Goal: Communication & Community: Answer question/provide support

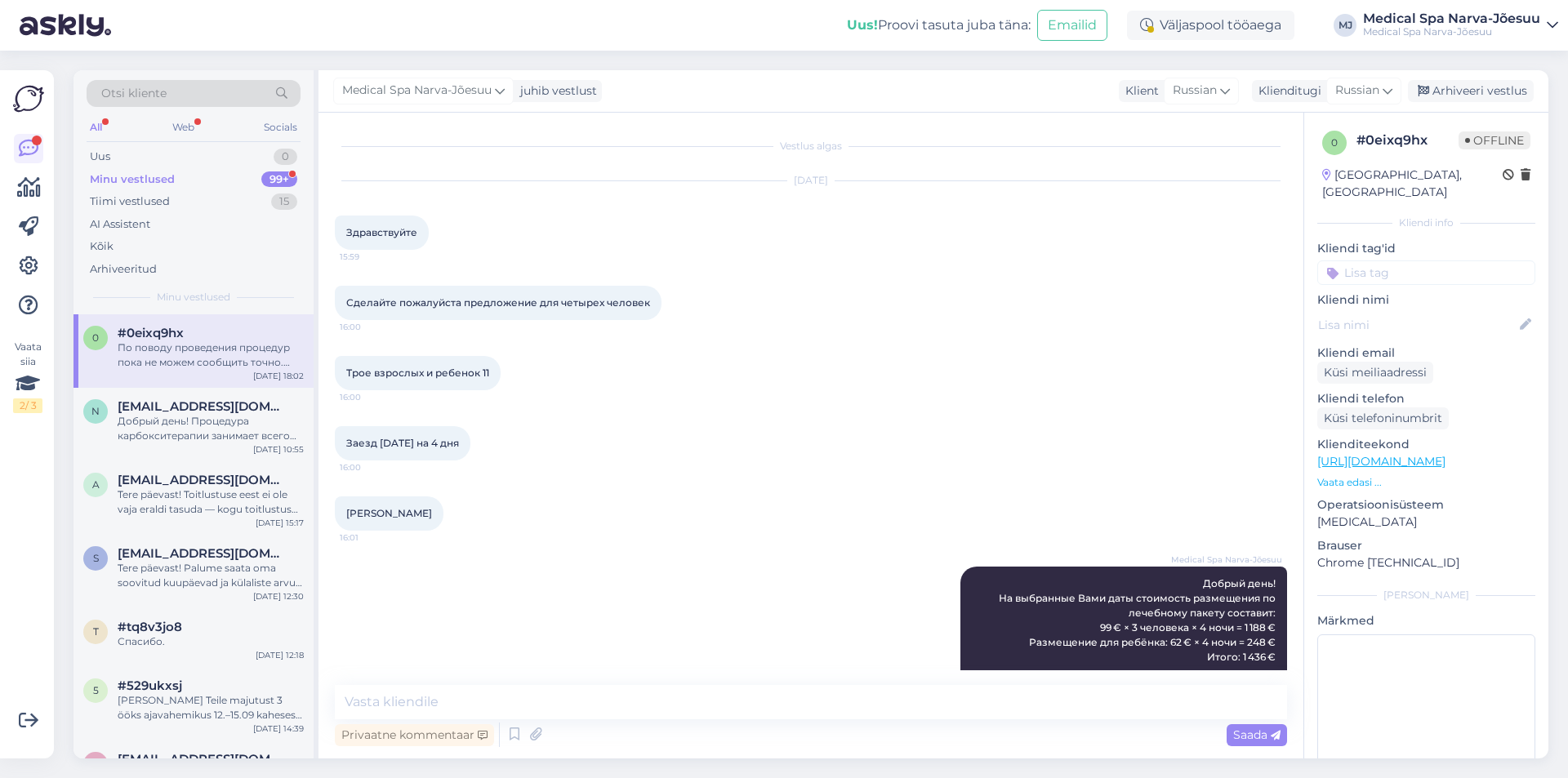
scroll to position [761, 0]
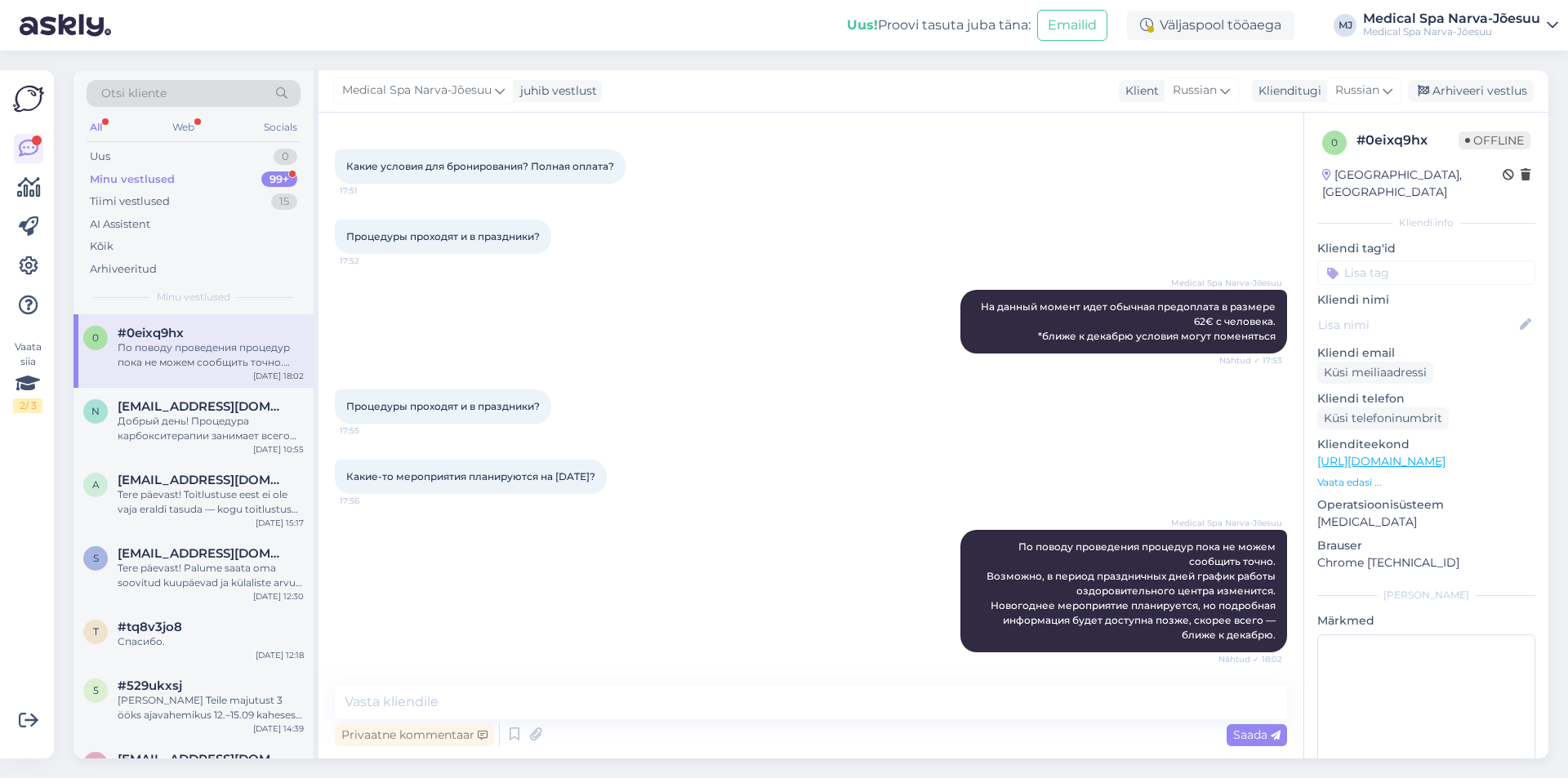
click at [87, 123] on div "All" at bounding box center [95, 128] width 18 height 21
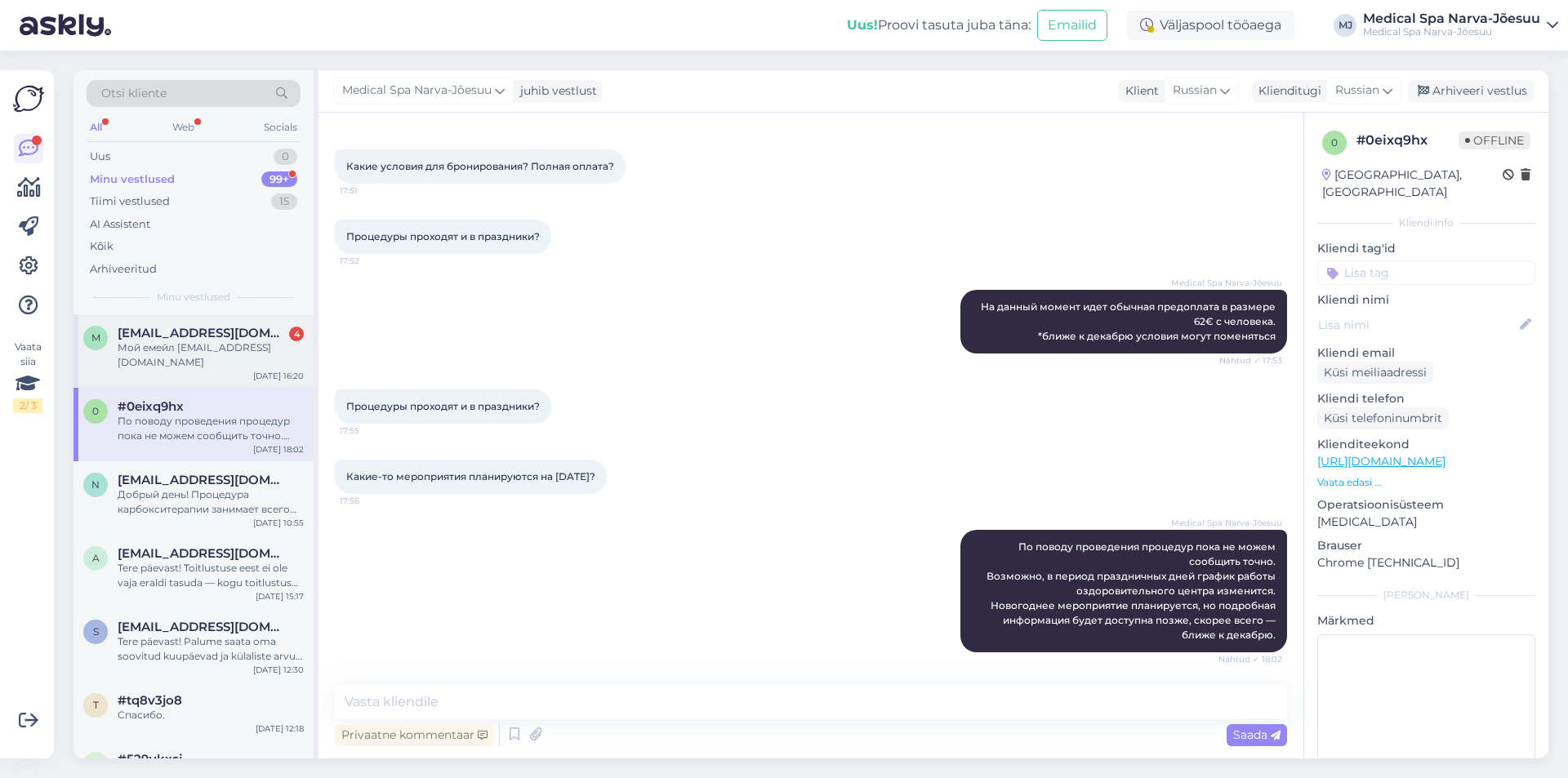
click at [284, 344] on div "Мой емейл [EMAIL_ADDRESS][DOMAIN_NAME]" at bounding box center [210, 356] width 186 height 29
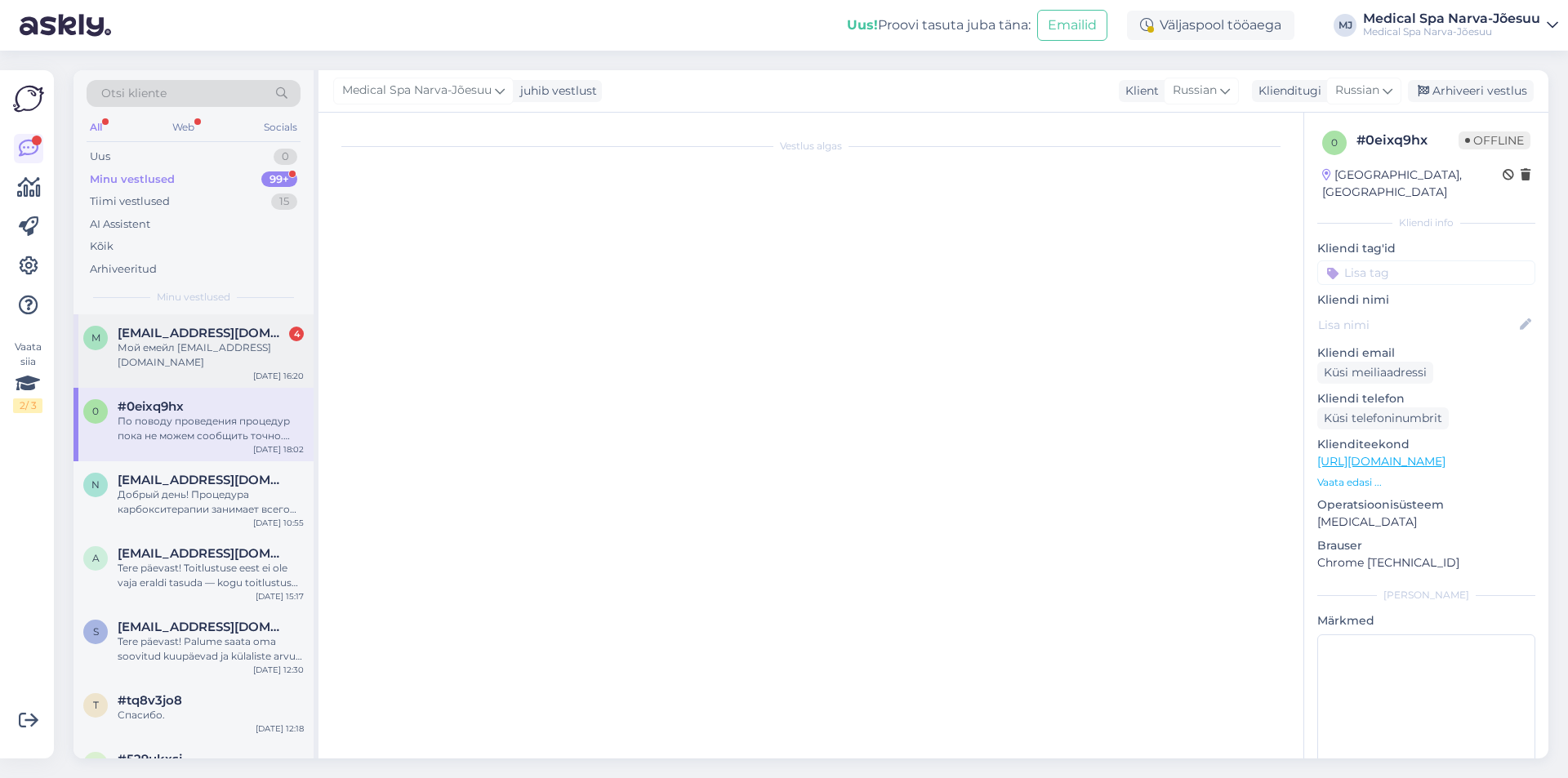
scroll to position [1751, 0]
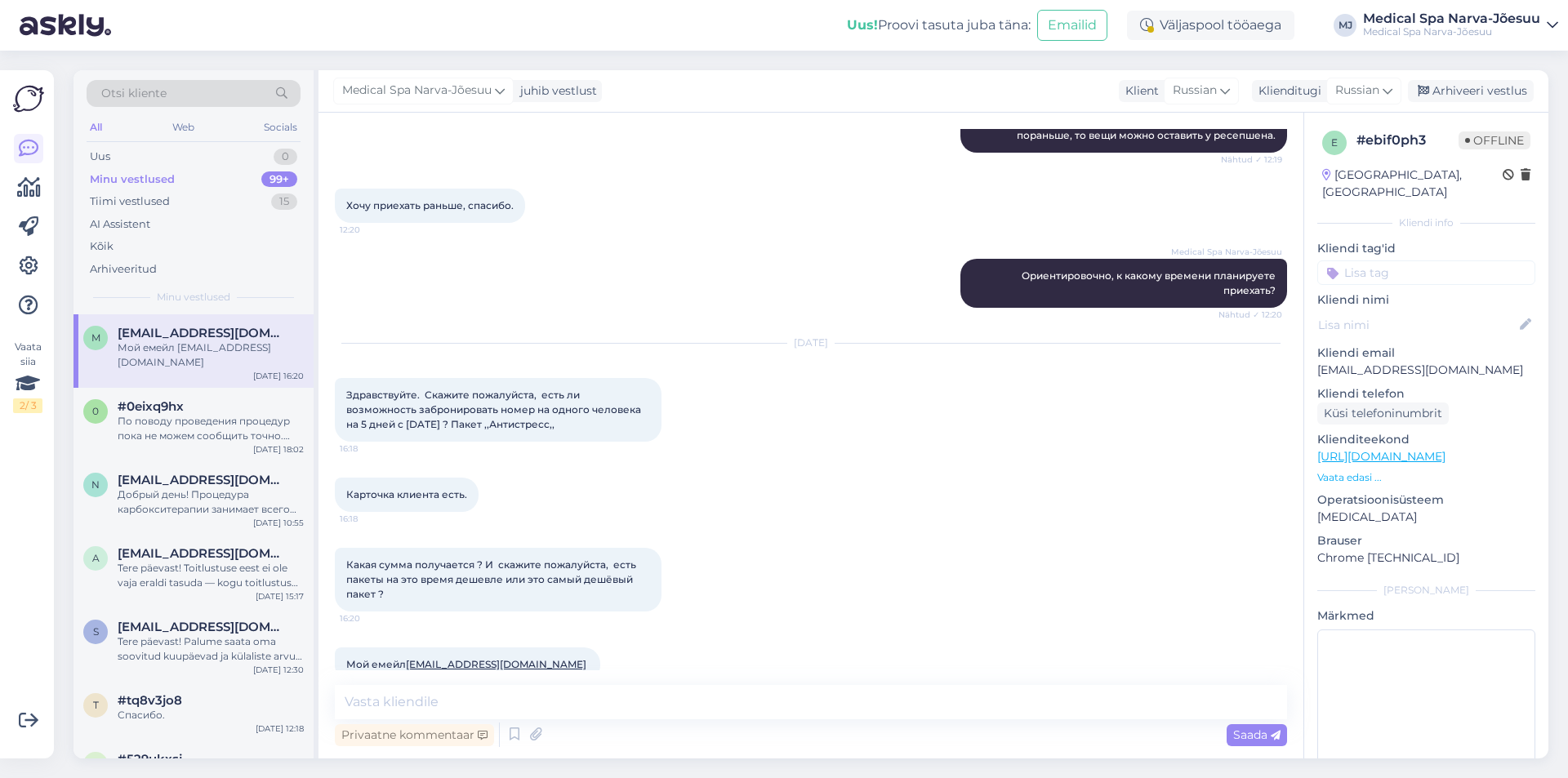
click at [1011, 539] on div "Какая сумма получается ? И скажите пожалуйста, есть пакеты на это время дешевле…" at bounding box center [811, 579] width 952 height 100
click at [511, 697] on textarea at bounding box center [811, 701] width 952 height 34
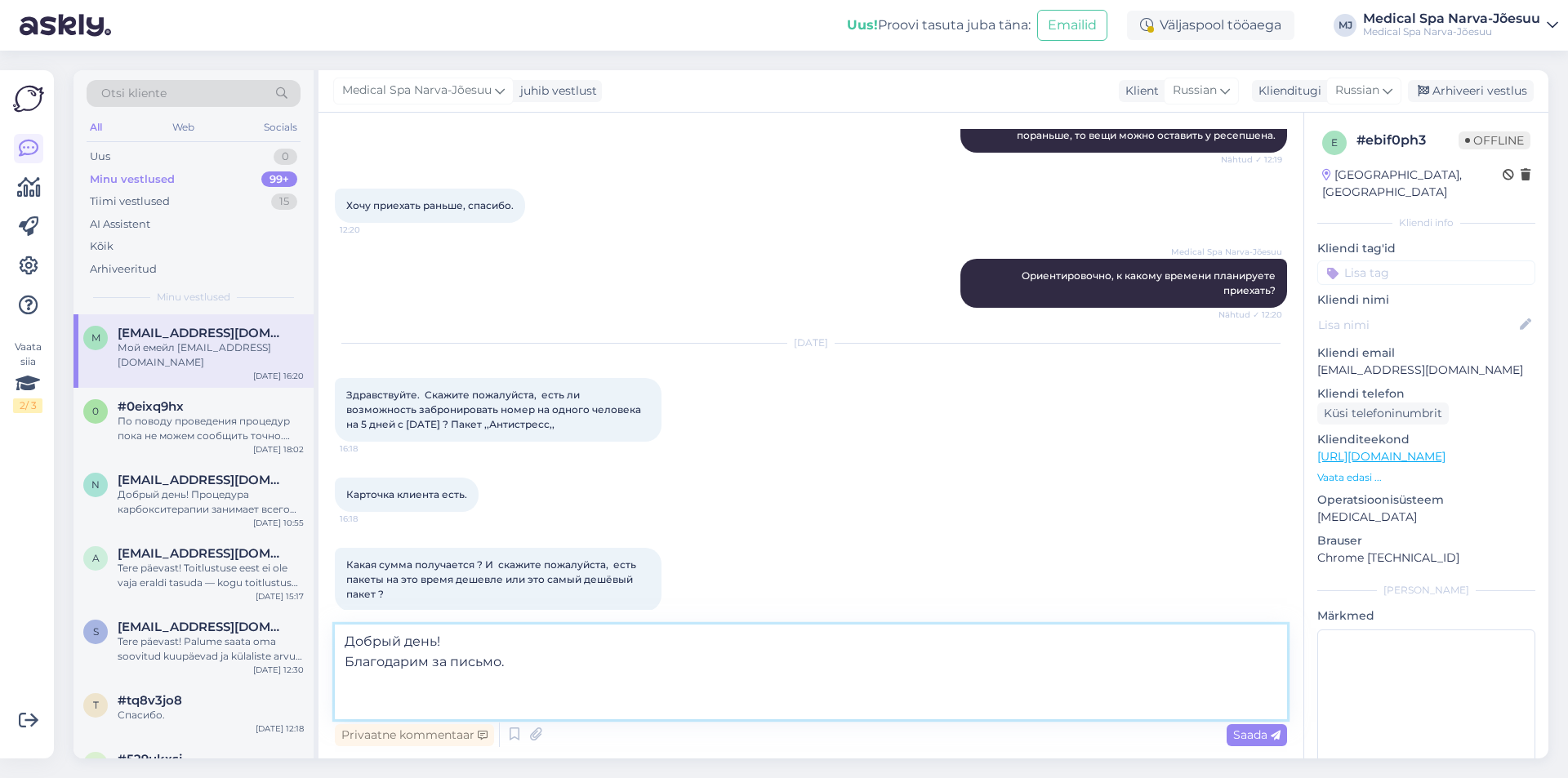
paste textarea "На выбранные вами даты, к сожалению, свободных одноместных номеров в продаже не…"
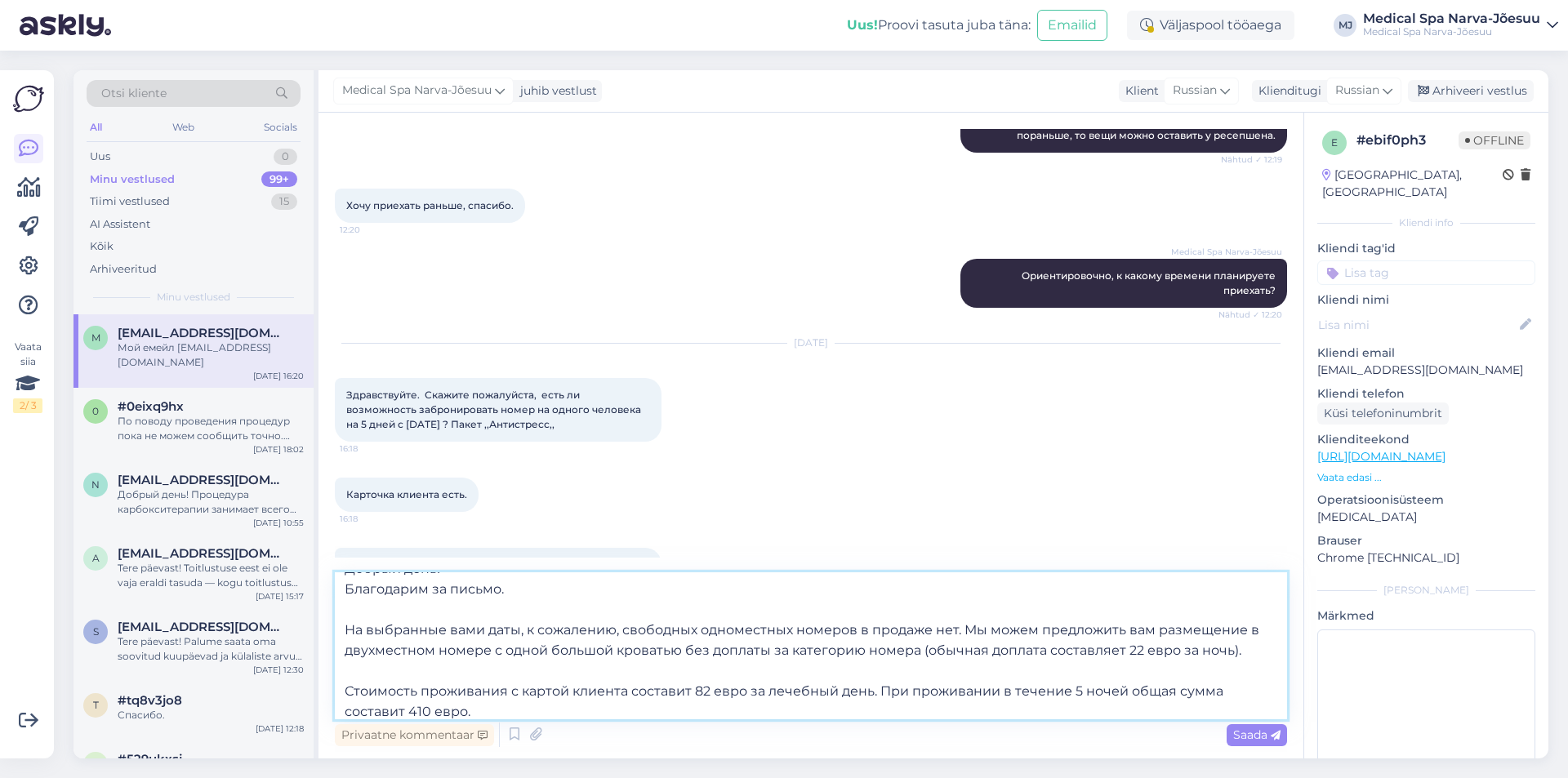
scroll to position [0, 0]
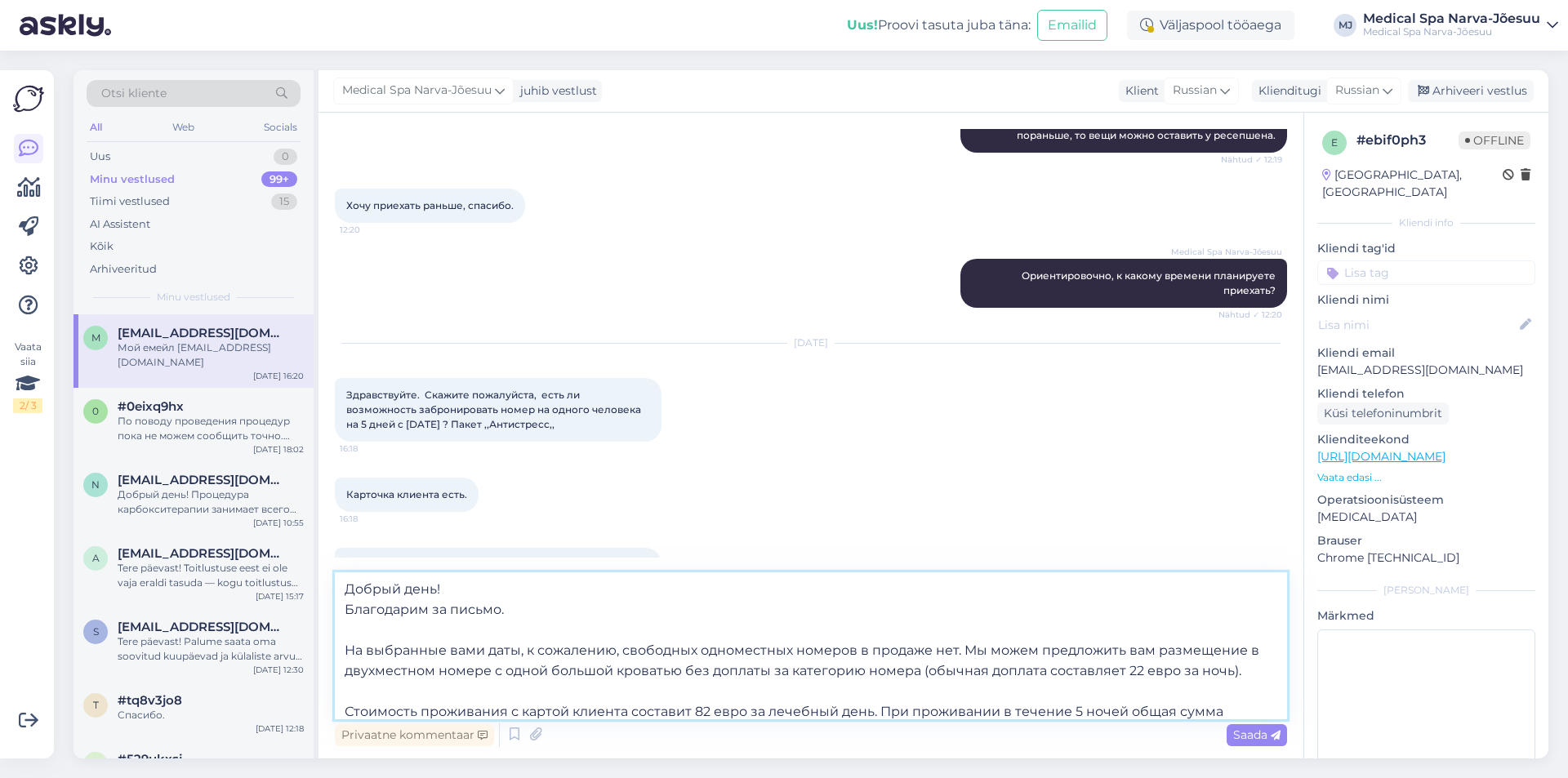
click at [965, 645] on textarea "Добрый день! Благодарим за письмо. На выбранные вами даты, к сожалению, свободн…" at bounding box center [811, 646] width 952 height 147
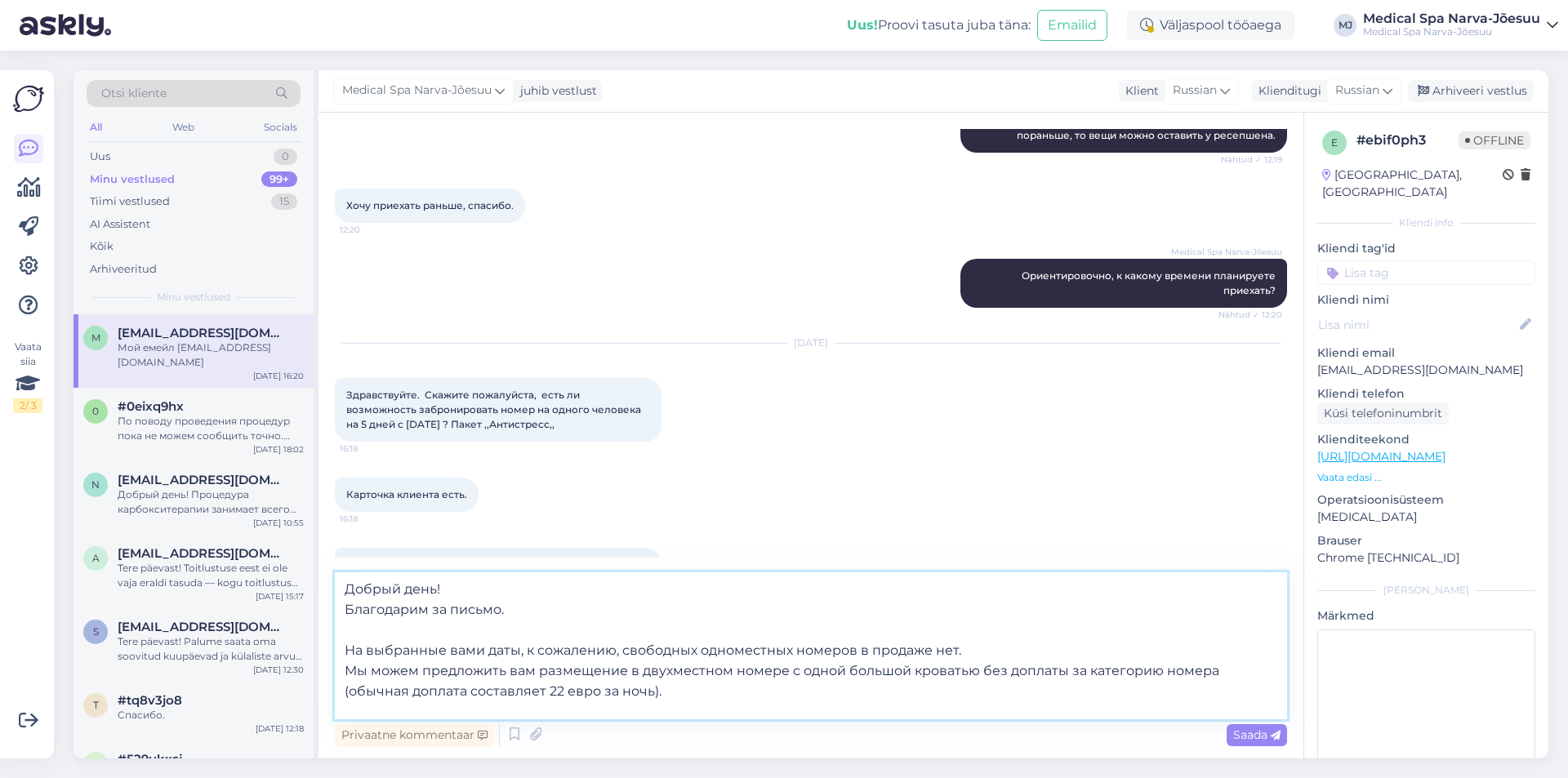
click at [979, 670] on textarea "Добрый день! Благодарим за письмо. На выбранные вами даты, к сожалению, свободн…" at bounding box center [811, 646] width 952 height 147
click at [349, 645] on textarea "Добрый день! Благодарим за письмо. На выбранные вами даты, к сожалению, свободн…" at bounding box center [811, 646] width 952 height 147
drag, startPoint x: 342, startPoint y: 665, endPoint x: 704, endPoint y: 682, distance: 362.4
click at [704, 682] on textarea "Добрый день! Благодарим за письмо. На выбранные вами даты, к сожалению, свободн…" at bounding box center [811, 646] width 952 height 147
paste textarea "алкона и без"
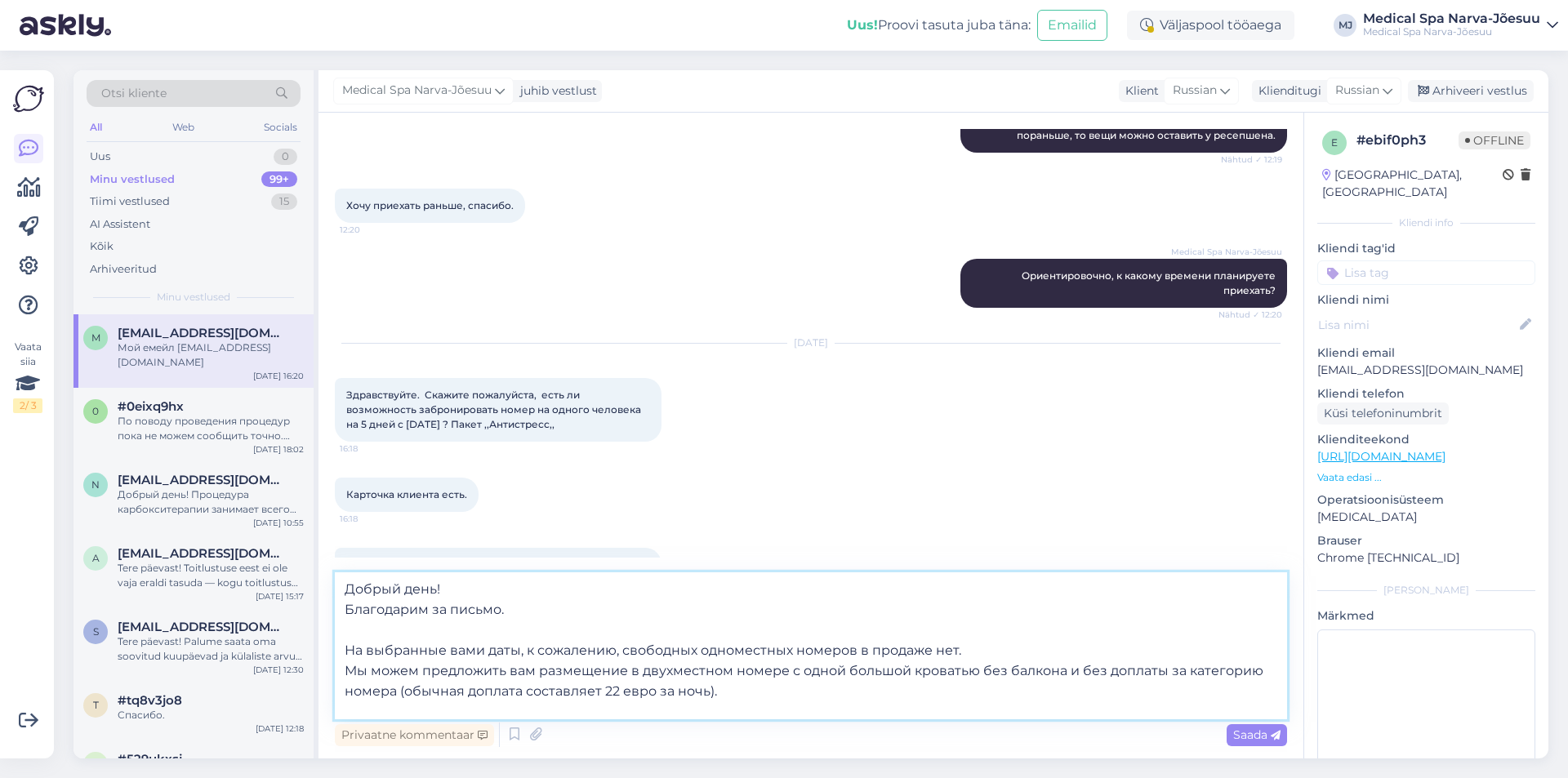
scroll to position [49, 0]
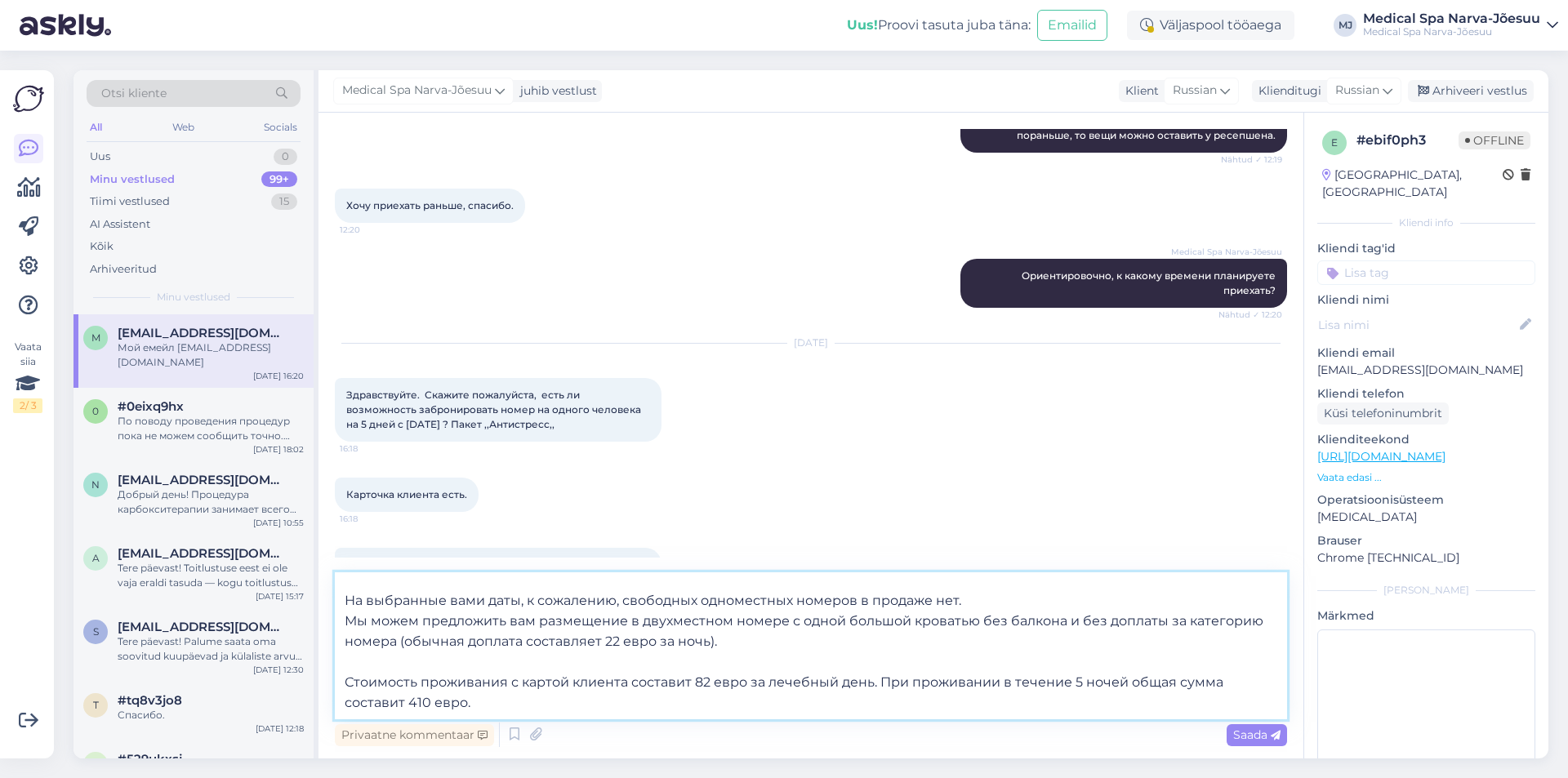
drag, startPoint x: 764, startPoint y: 679, endPoint x: 749, endPoint y: 685, distance: 16.2
click at [749, 685] on textarea "Добрый день! Благодарим за письмо. На выбранные вами даты, к сожалению, свободн…" at bounding box center [811, 646] width 952 height 147
drag, startPoint x: 863, startPoint y: 684, endPoint x: 1058, endPoint y: 686, distance: 195.0
click at [1058, 686] on textarea "Добрый день! Благодарим за письмо. На выбранные вами даты, к сожалению, свободн…" at bounding box center [811, 646] width 952 height 147
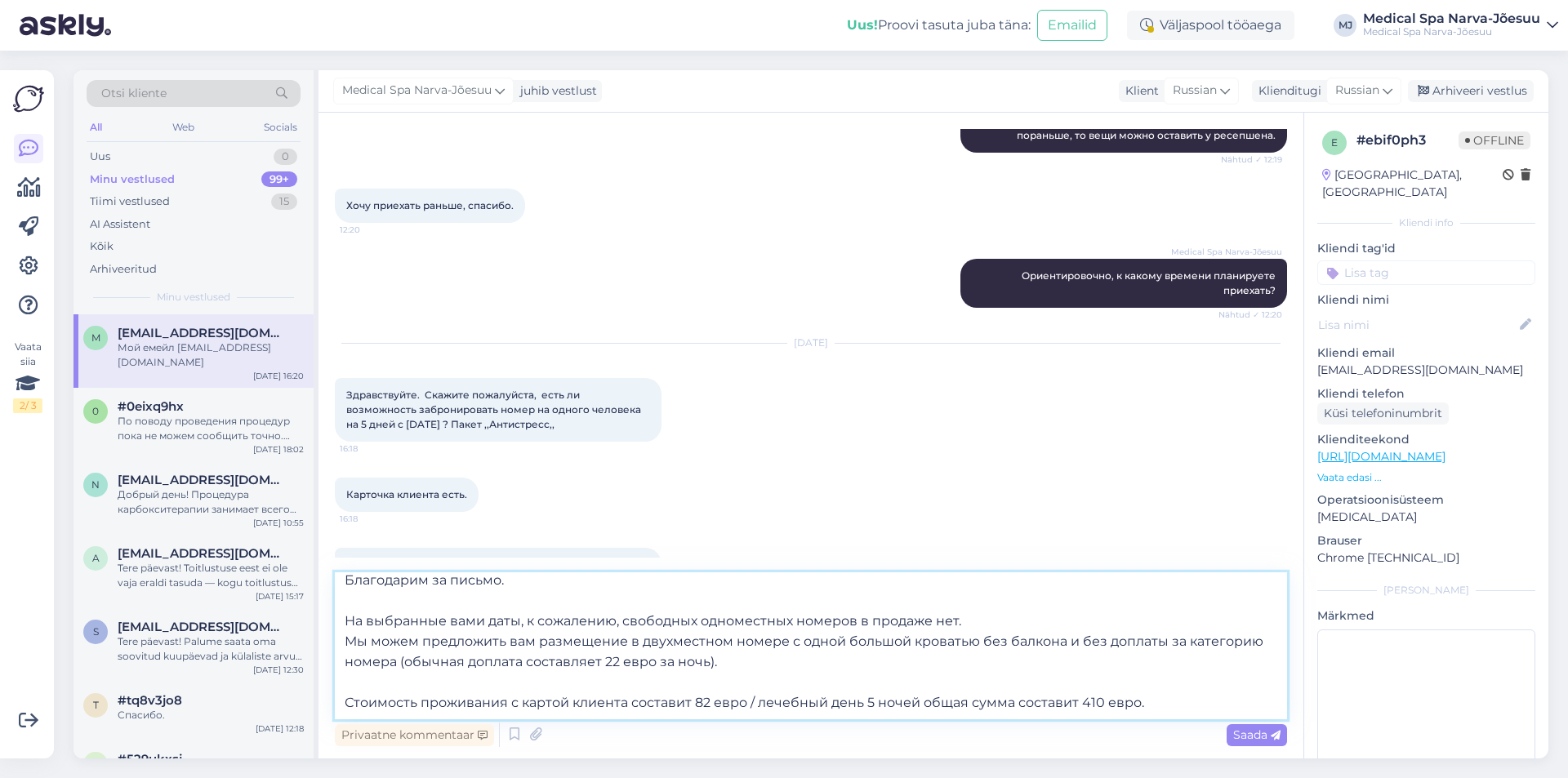
scroll to position [29, 0]
drag, startPoint x: 931, startPoint y: 707, endPoint x: 1083, endPoint y: 695, distance: 152.5
click at [1083, 695] on textarea "Добрый день! Благодарим за письмо. На выбранные вами даты, к сожалению, свободн…" at bounding box center [811, 646] width 952 height 147
click at [1016, 694] on textarea "Добрый день! Благодарим за письмо. На выбранные вами даты, к сожалению, свободн…" at bounding box center [811, 646] width 952 height 147
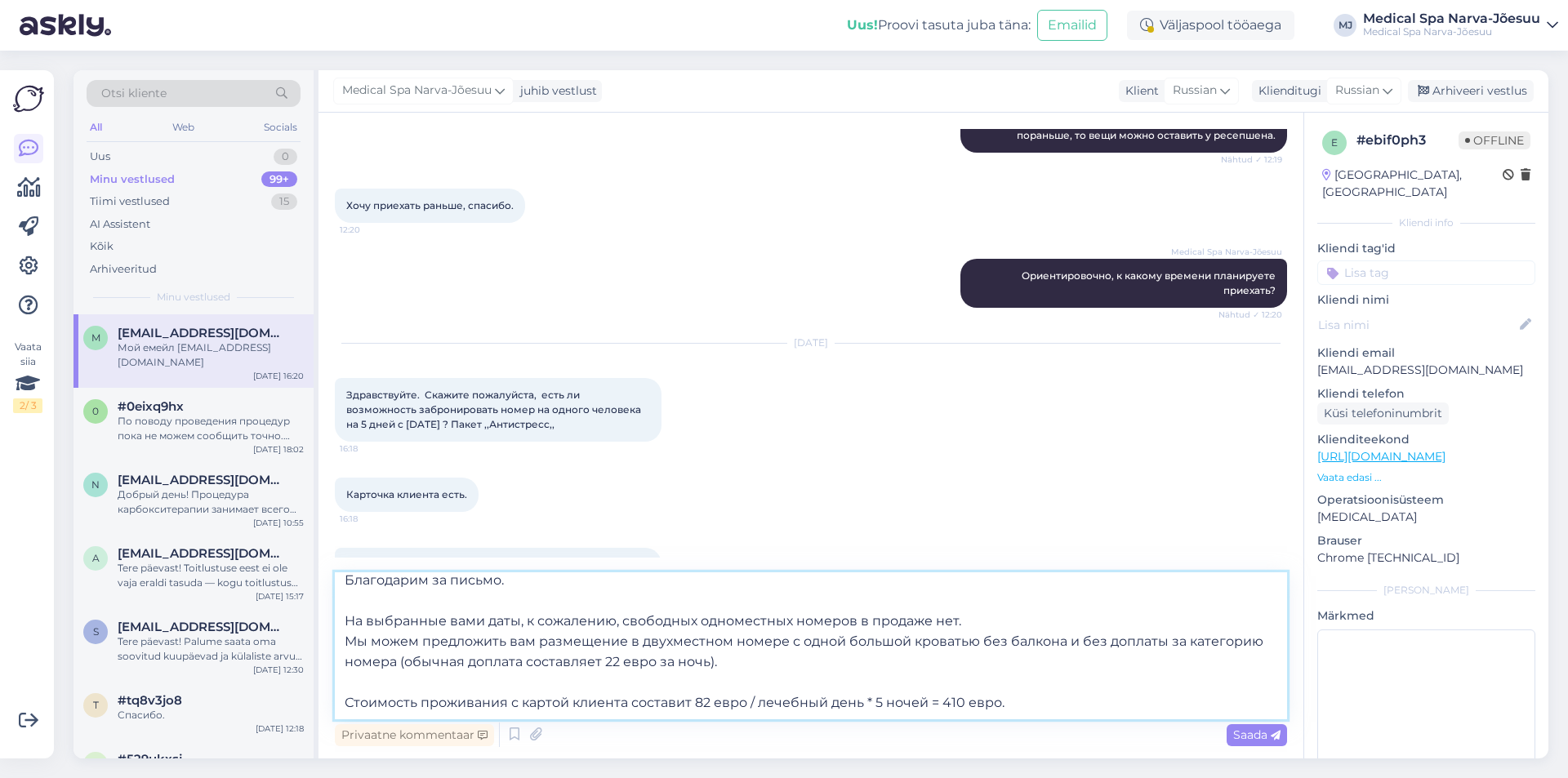
paste textarea "Это выгодная программа, так как в стоимость уже включено трёхразовое питание и …"
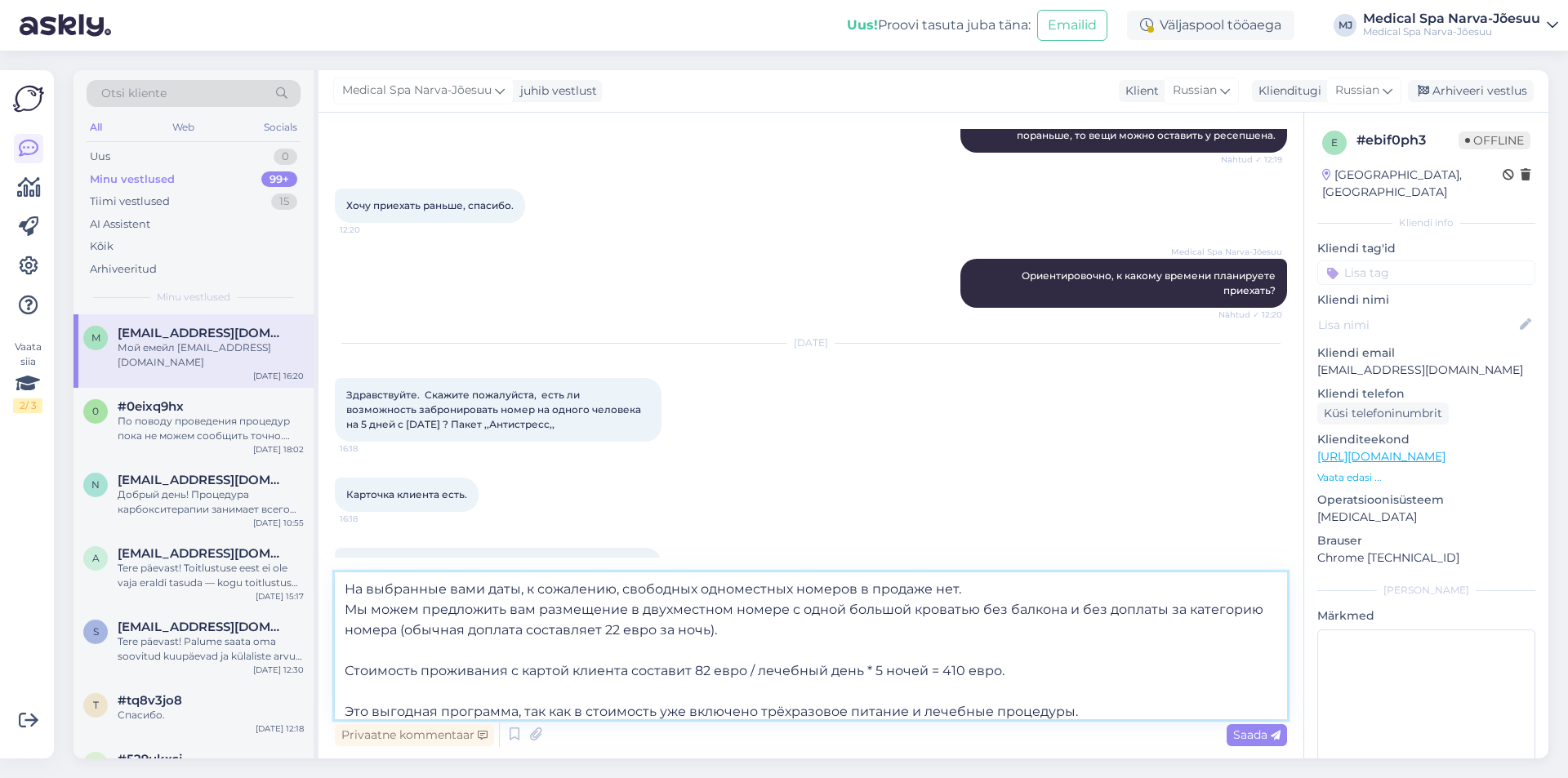
scroll to position [81, 0]
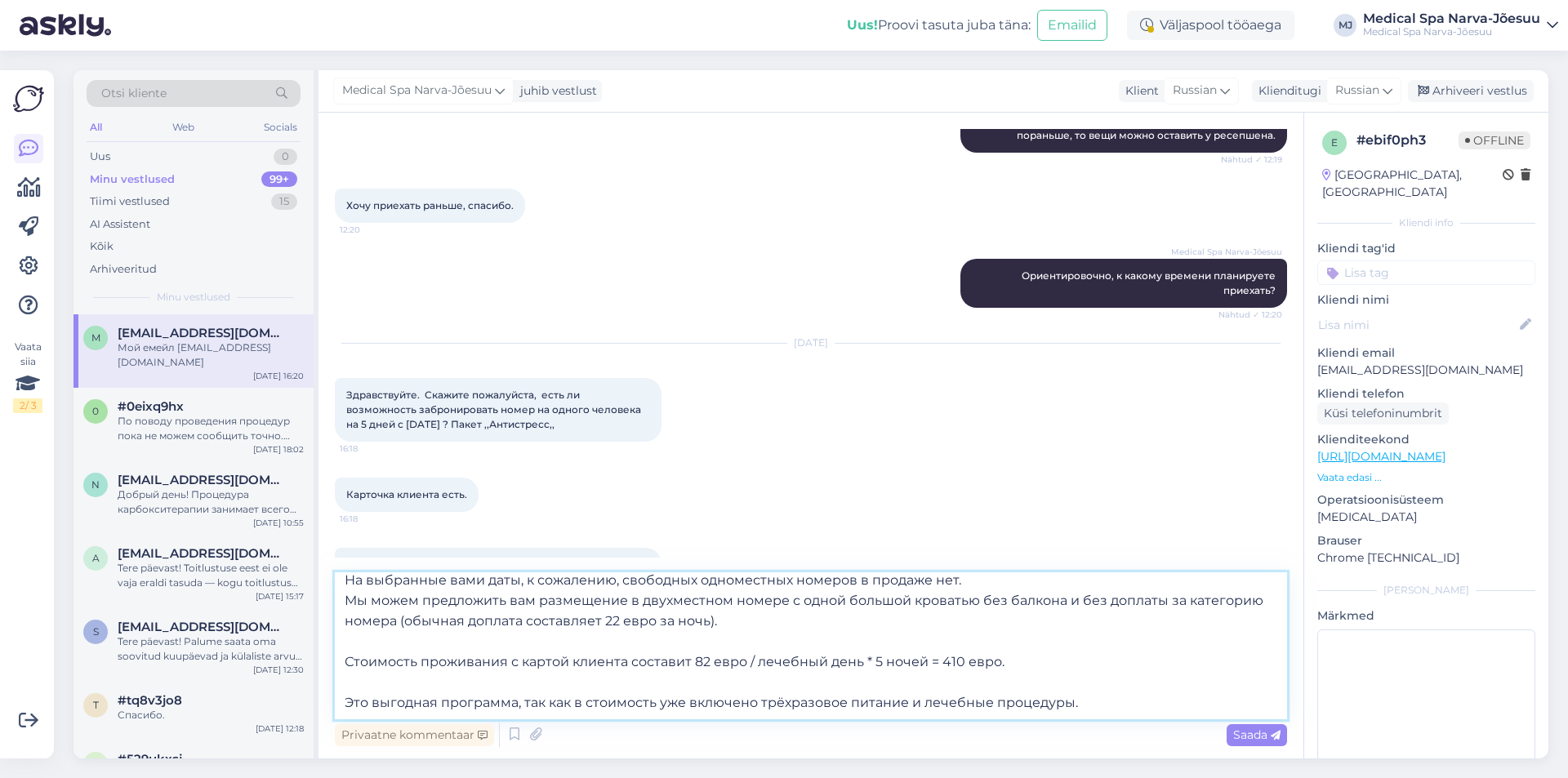
paste textarea "Это наше наиболее доступное предложение"
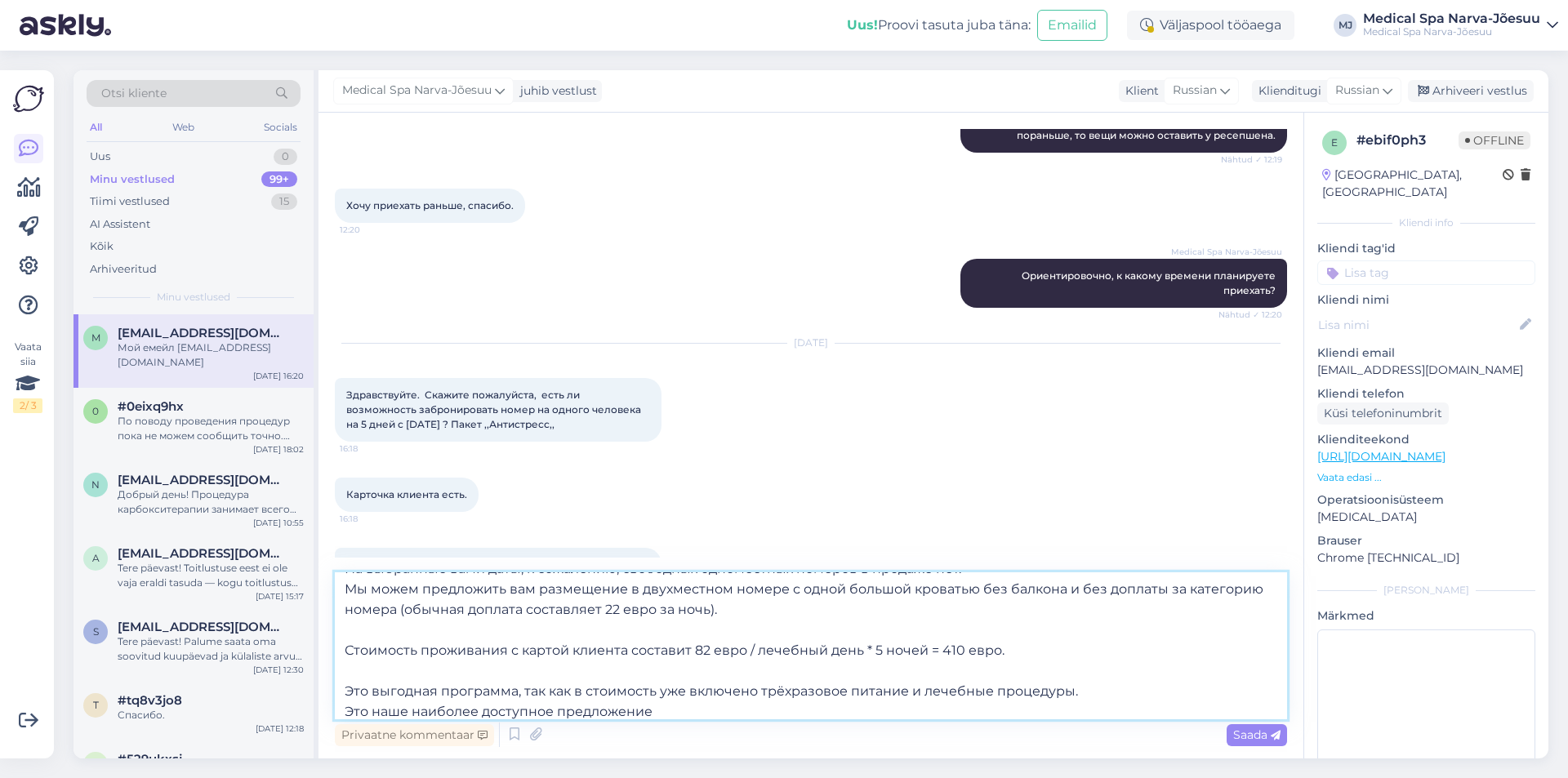
scroll to position [91, 0]
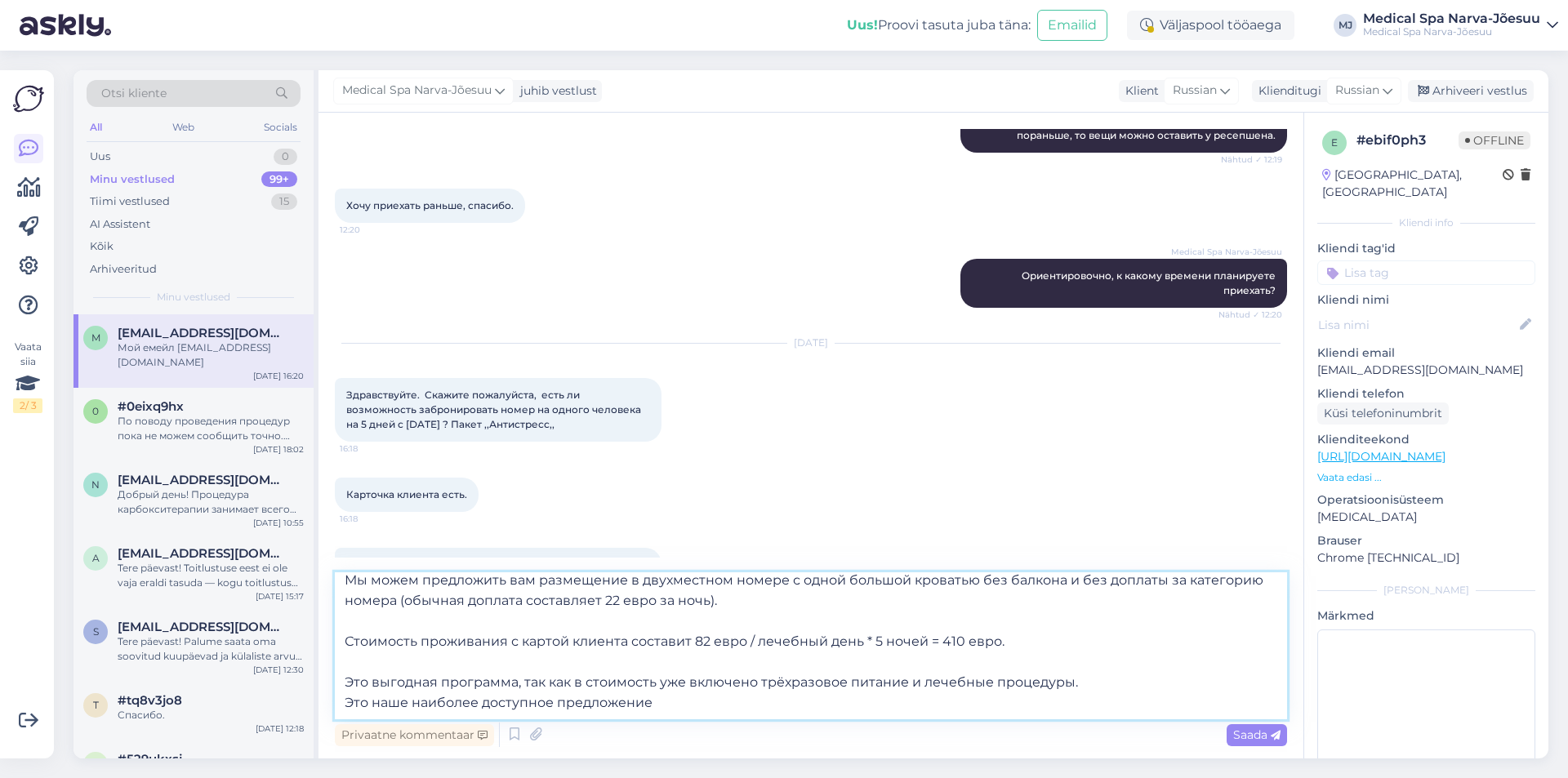
drag, startPoint x: 682, startPoint y: 710, endPoint x: 315, endPoint y: 716, distance: 367.0
click at [315, 716] on div "Otsi kliente All Web Socials Uus 0 Minu vestlused 99+ Tiimi vestlused 15 AI Ass…" at bounding box center [811, 414] width 1474 height 689
click at [685, 707] on textarea "Добрый день! Благодарим за письмо. На выбранные вами даты, к сожалению, свободн…" at bounding box center [811, 646] width 952 height 147
drag, startPoint x: 380, startPoint y: 701, endPoint x: 313, endPoint y: 685, distance: 68.9
click at [313, 685] on div "Otsi kliente All Web Socials Uus 0 Minu vestlused 99+ Tiimi vestlused 15 AI Ass…" at bounding box center [811, 414] width 1474 height 689
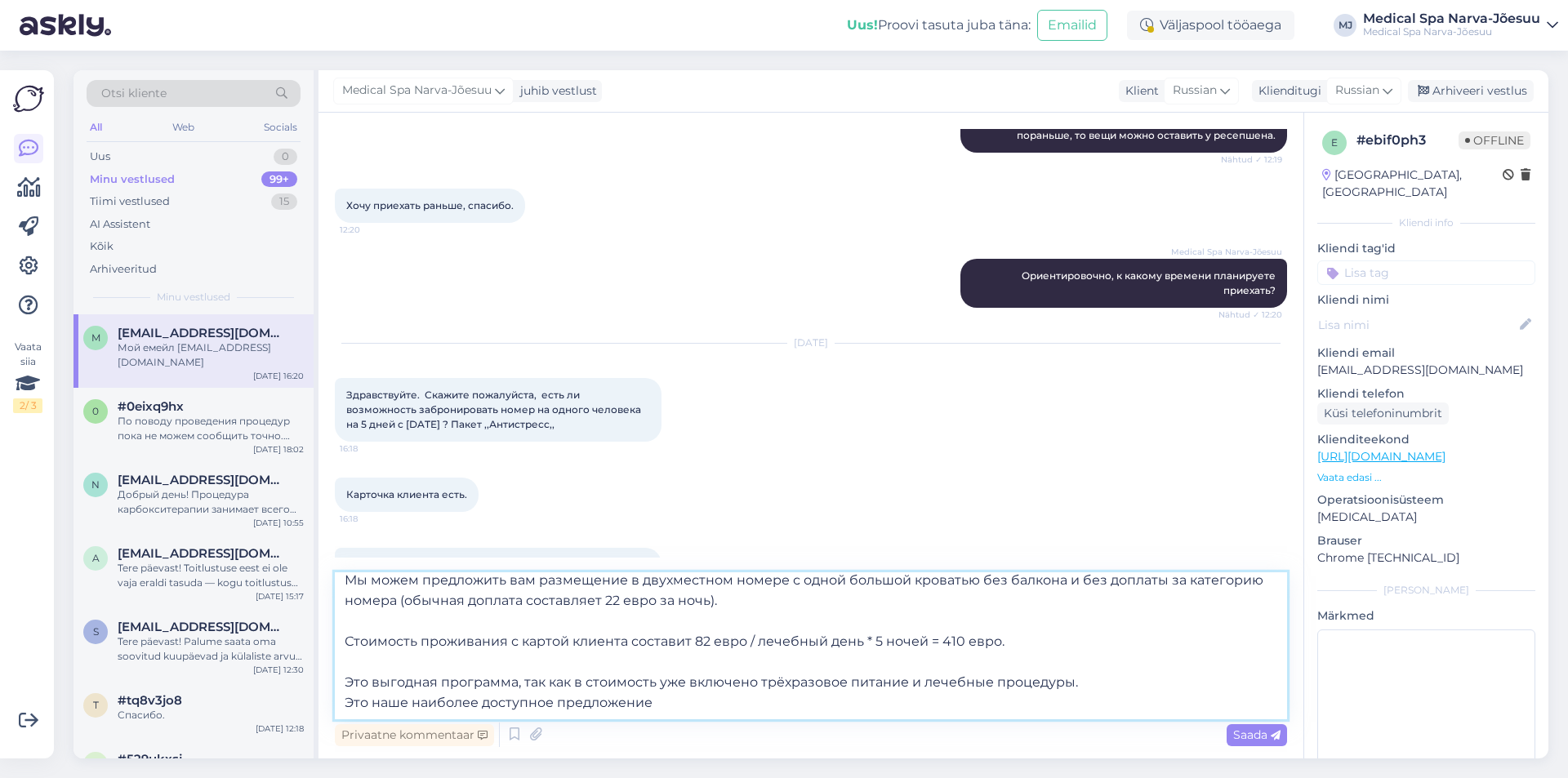
click at [684, 708] on textarea "Добрый день! Благодарим за письмо. На выбранные вами даты, к сожалению, свободн…" at bounding box center [811, 646] width 952 height 147
drag, startPoint x: 1073, startPoint y: 683, endPoint x: 210, endPoint y: 667, distance: 863.1
click at [210, 667] on div "Otsi kliente All Web Socials Uus 0 Minu vestlused 99+ Tiimi vestlused 15 AI Ass…" at bounding box center [811, 414] width 1474 height 689
paste textarea "Это привлекательная и выгодная программа, в стоимость которой уже включены трёх…"
type textarea "Добрый день! Благодарим за письмо. На выбранные вами даты, к сожалению, свободн…"
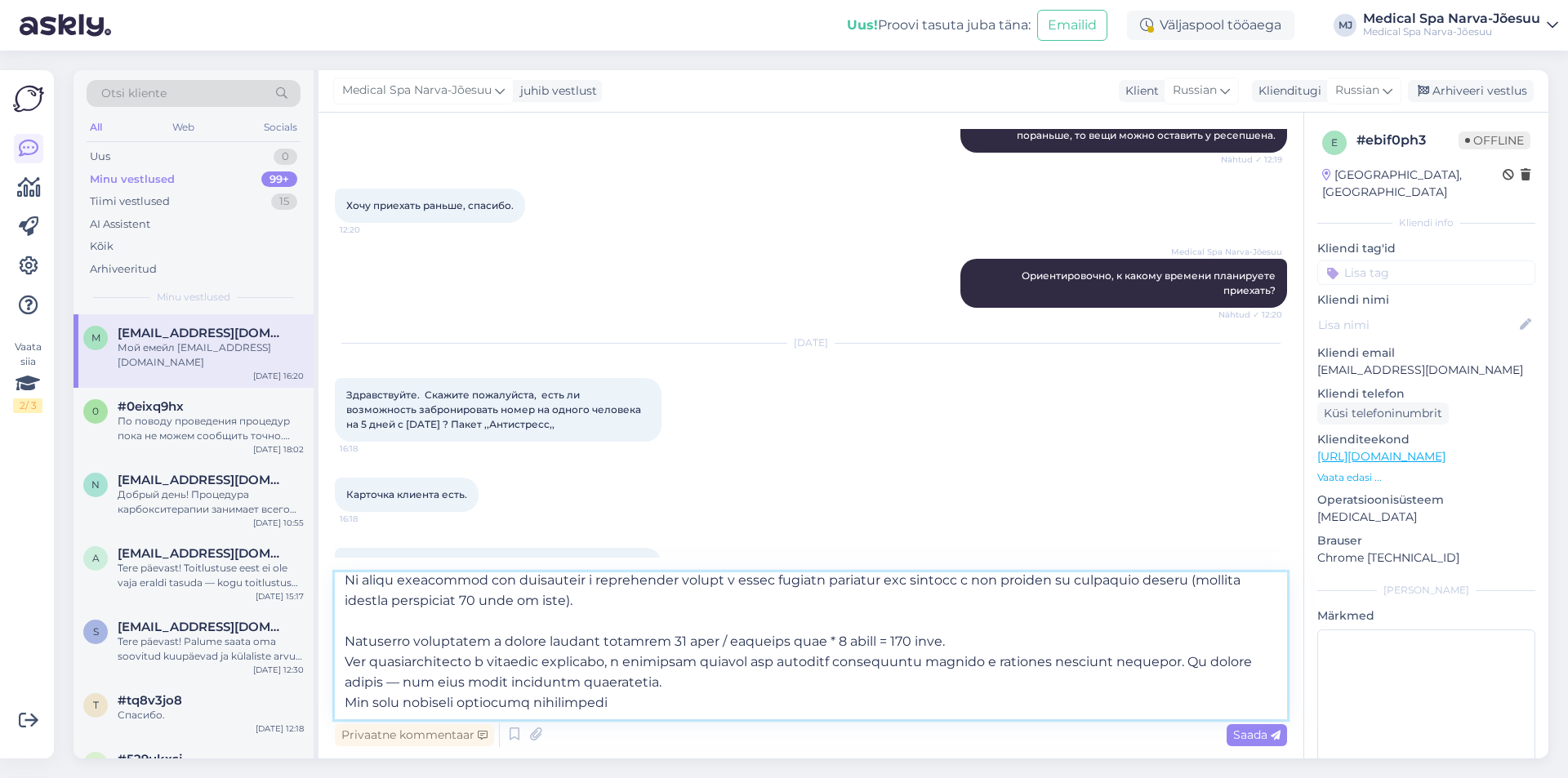
click at [1016, 632] on textarea at bounding box center [811, 646] width 952 height 147
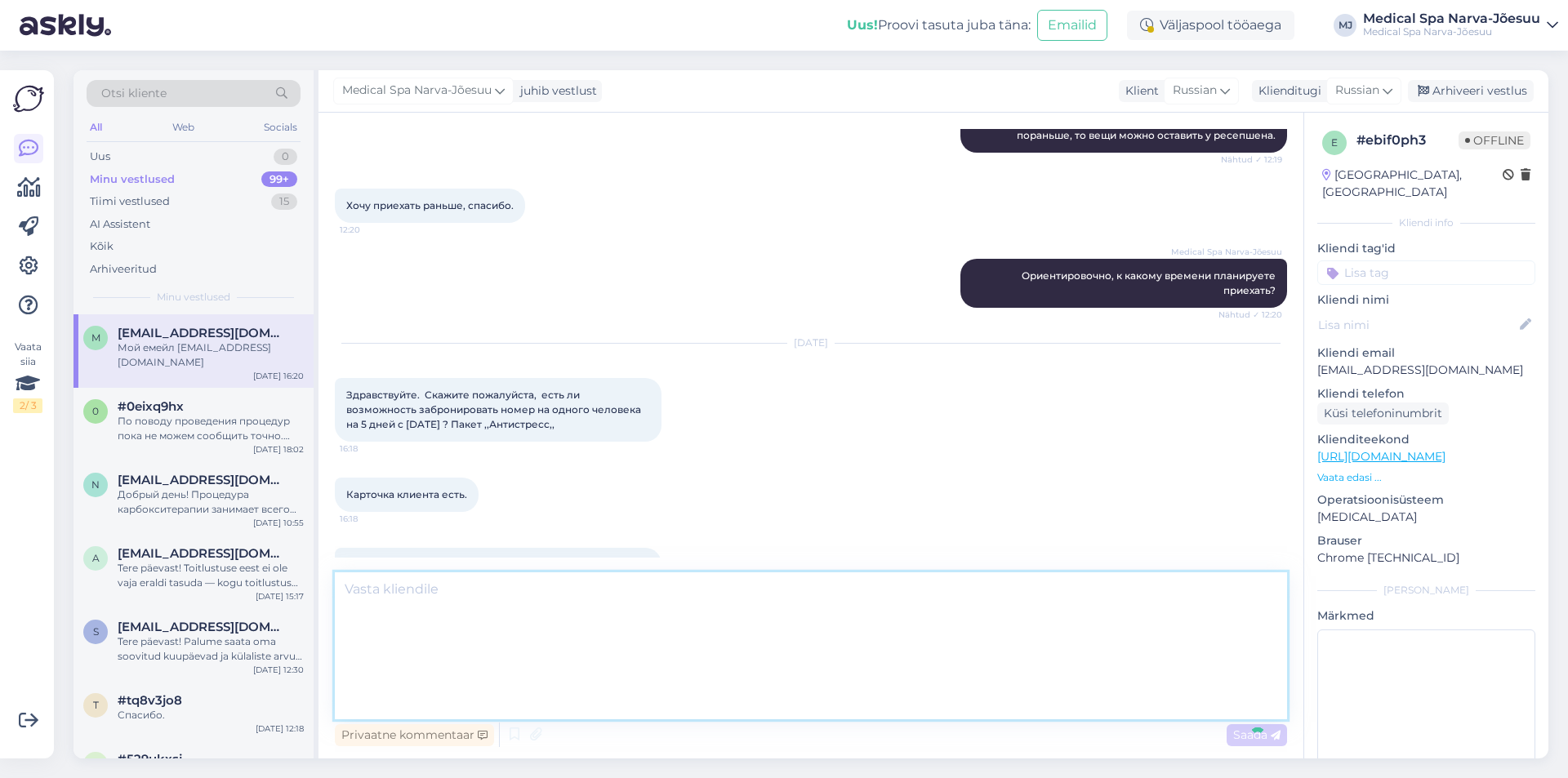
scroll to position [0, 0]
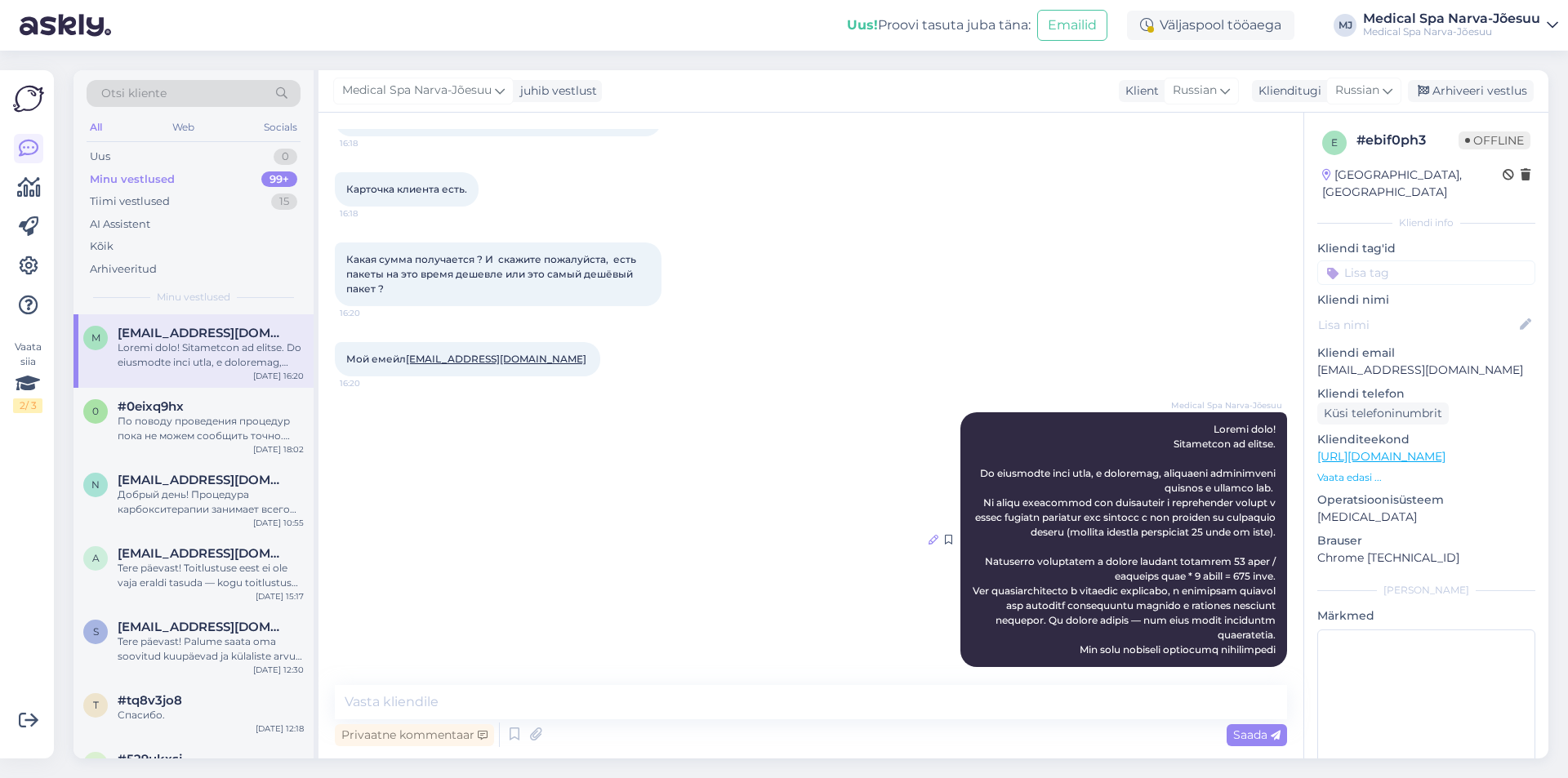
click at [928, 535] on icon at bounding box center [933, 540] width 10 height 10
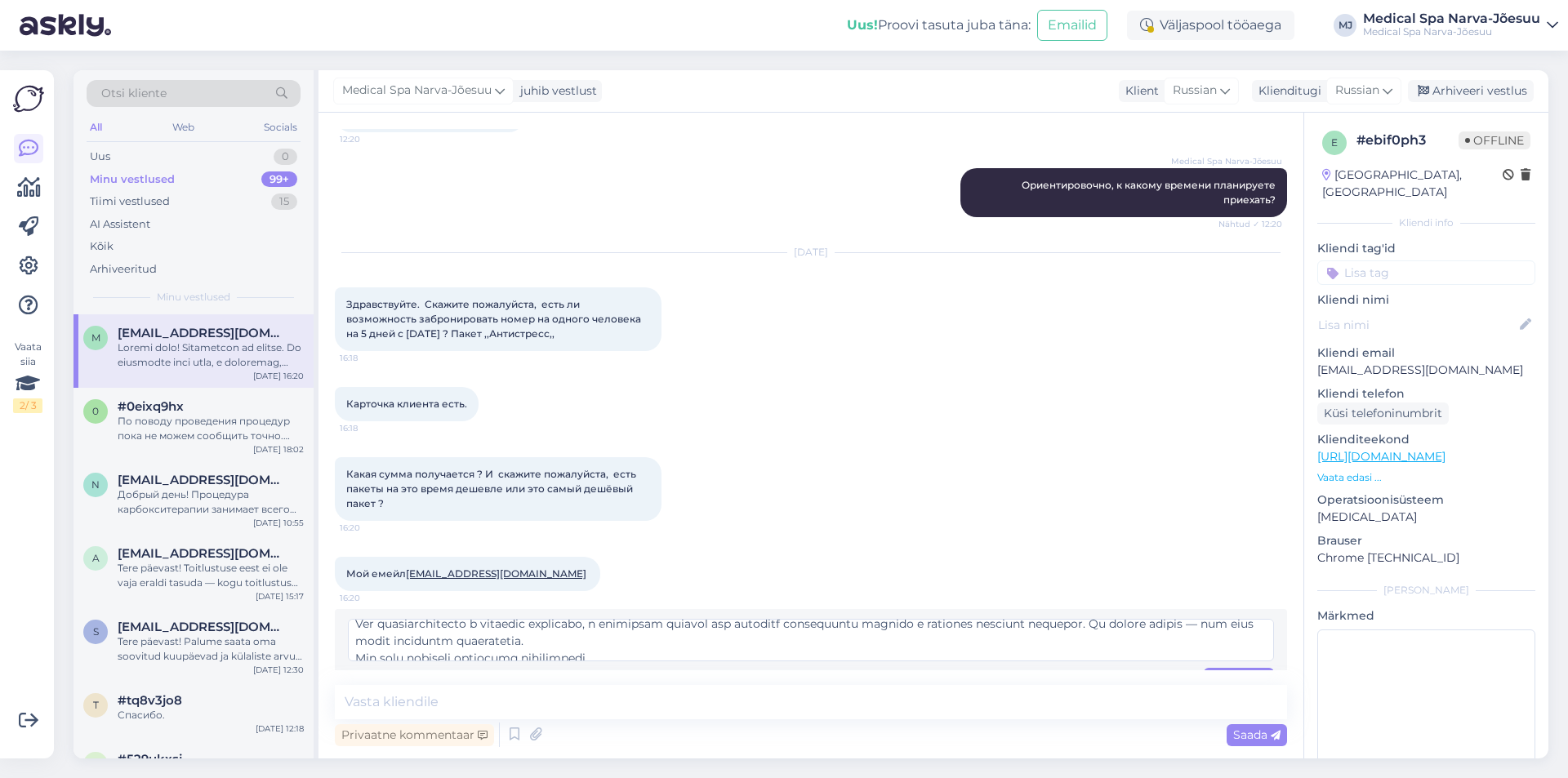
scroll to position [171, 0]
drag, startPoint x: 724, startPoint y: 602, endPoint x: 689, endPoint y: 602, distance: 35.0
click at [689, 619] on textarea at bounding box center [811, 640] width 926 height 43
type textarea "Добрый день! Благодарим за письмо. На выбранные вами даты, к сожалению, свободн…"
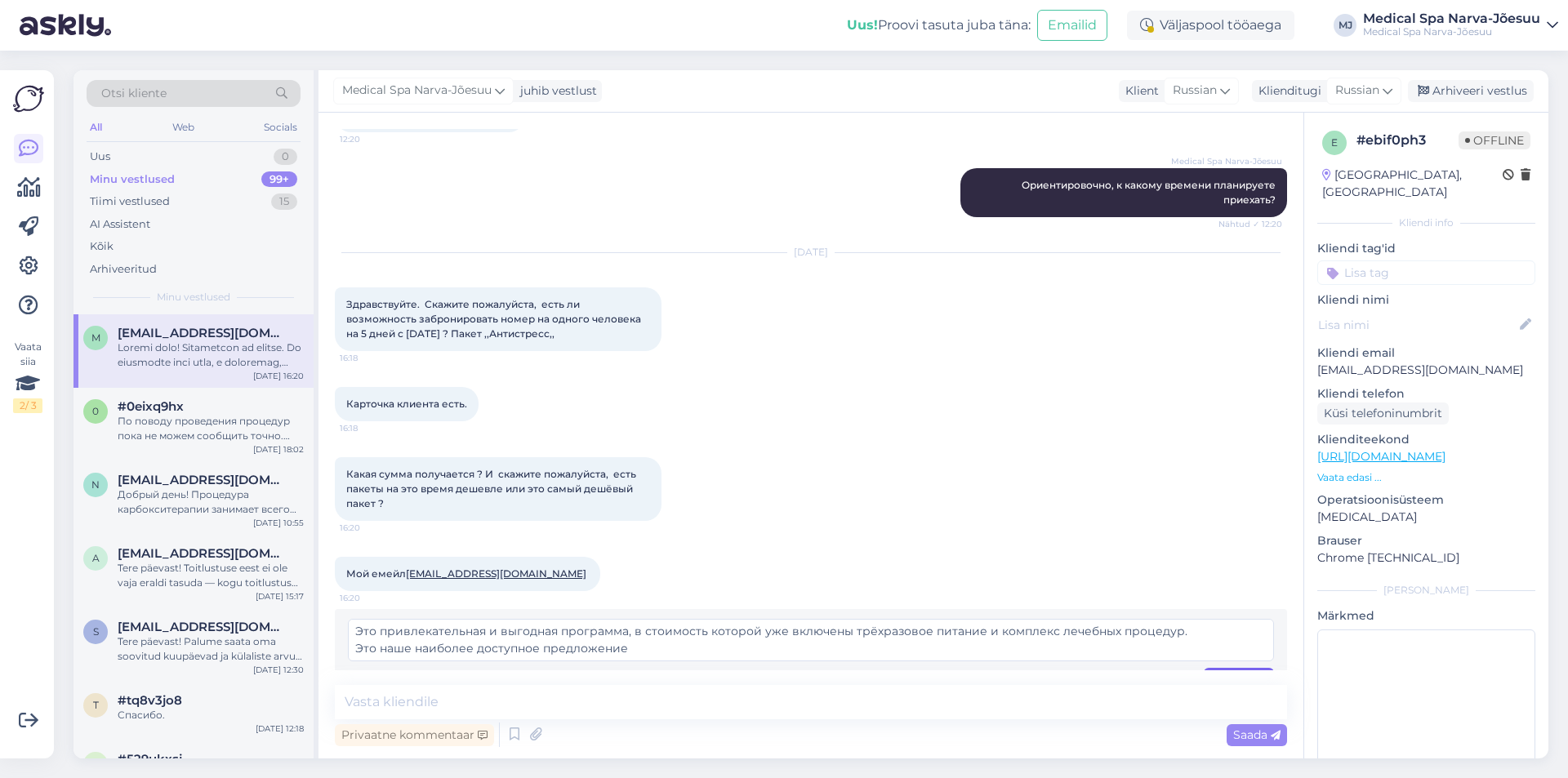
click at [1212, 671] on span "Muuda" at bounding box center [1238, 678] width 57 height 15
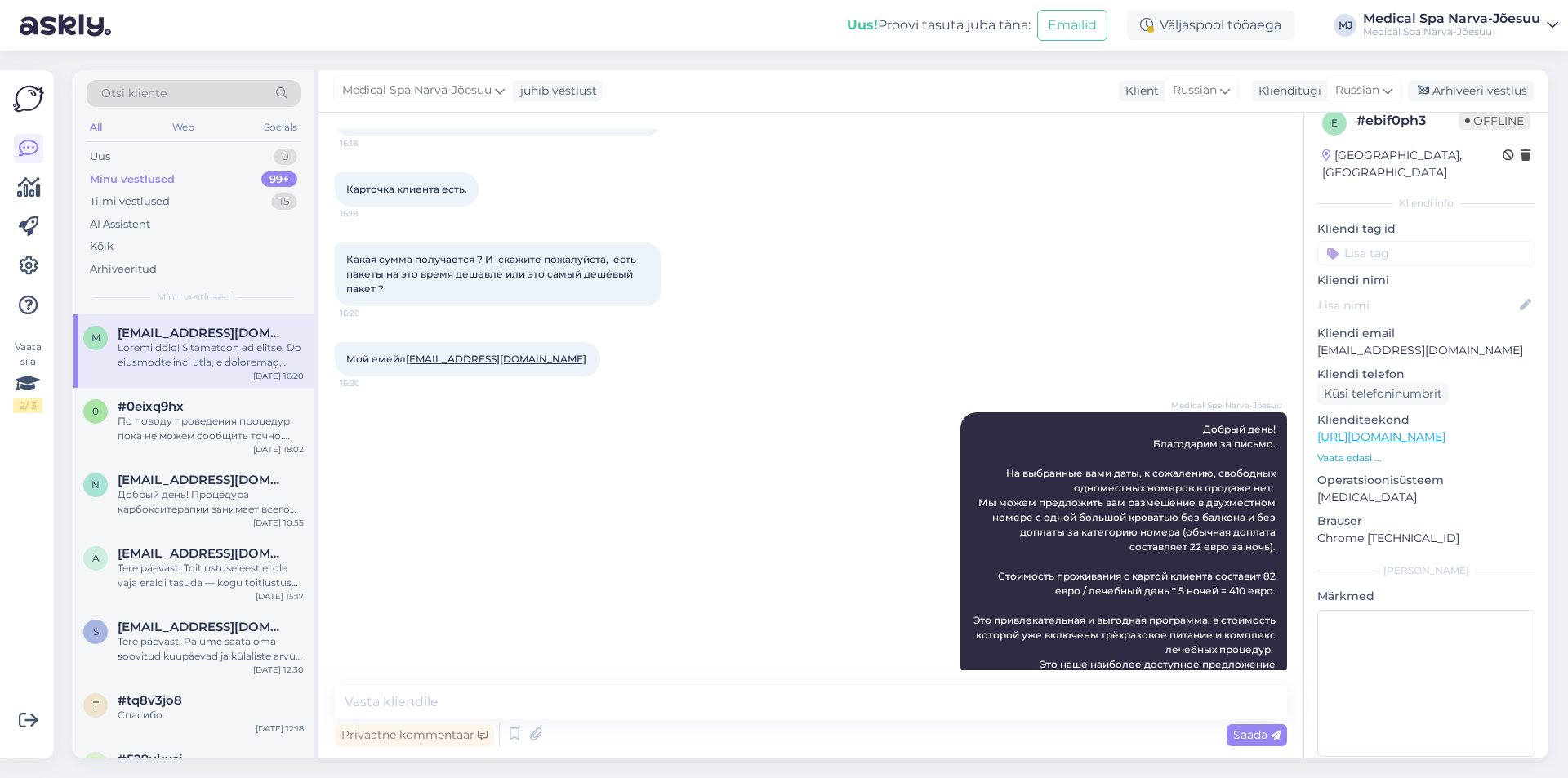
scroll to position [25, 0]
click at [928, 543] on icon at bounding box center [933, 547] width 10 height 10
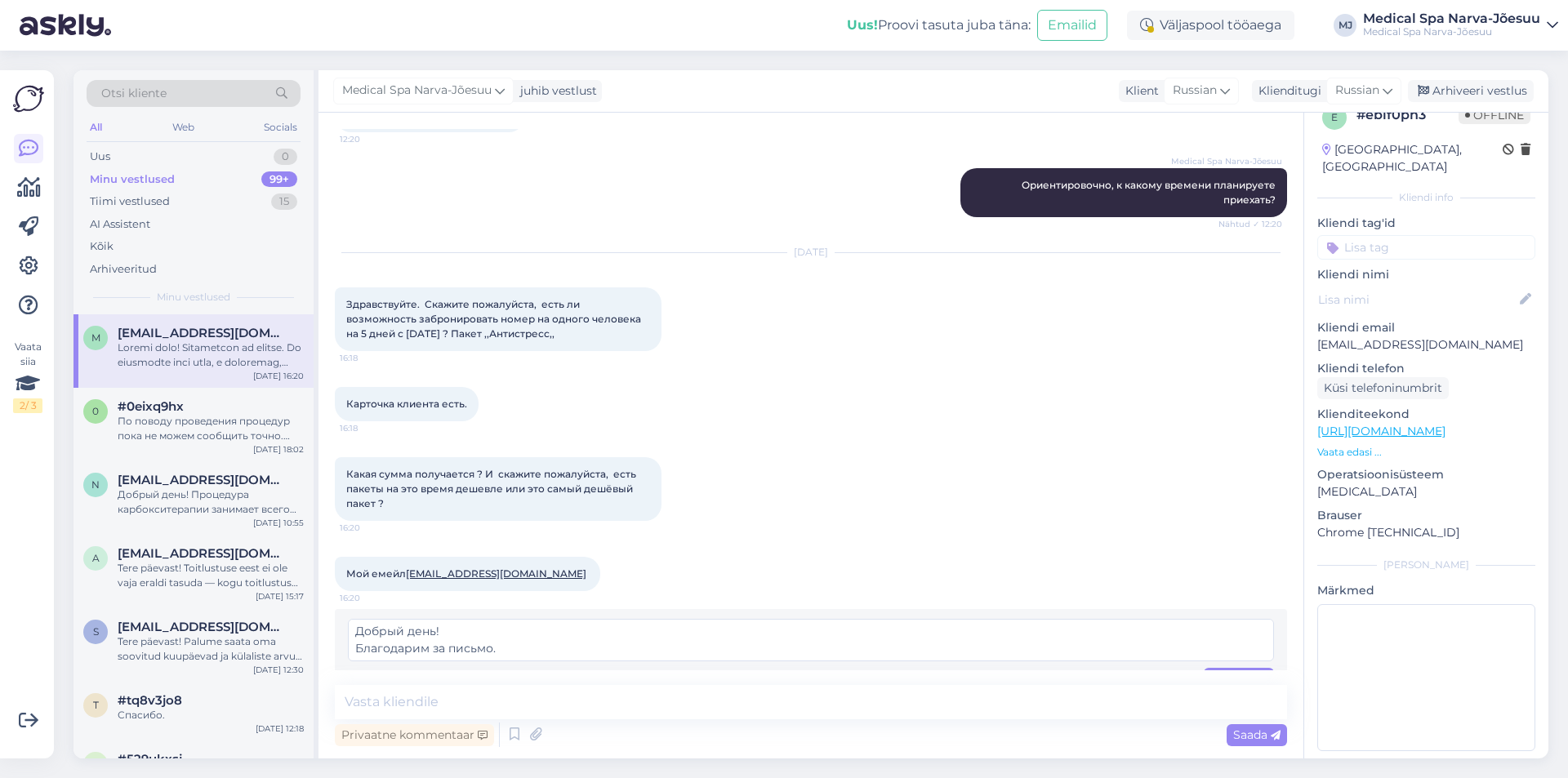
click at [574, 620] on textarea "Добрый день! Благодарим за письмо. На выбранные вами даты, к сожалению, свободн…" at bounding box center [811, 640] width 926 height 43
click at [971, 619] on textarea "Добрый день! Благодарим за письмо. На выбранные вами даты, к сожалению, свободн…" at bounding box center [811, 640] width 926 height 43
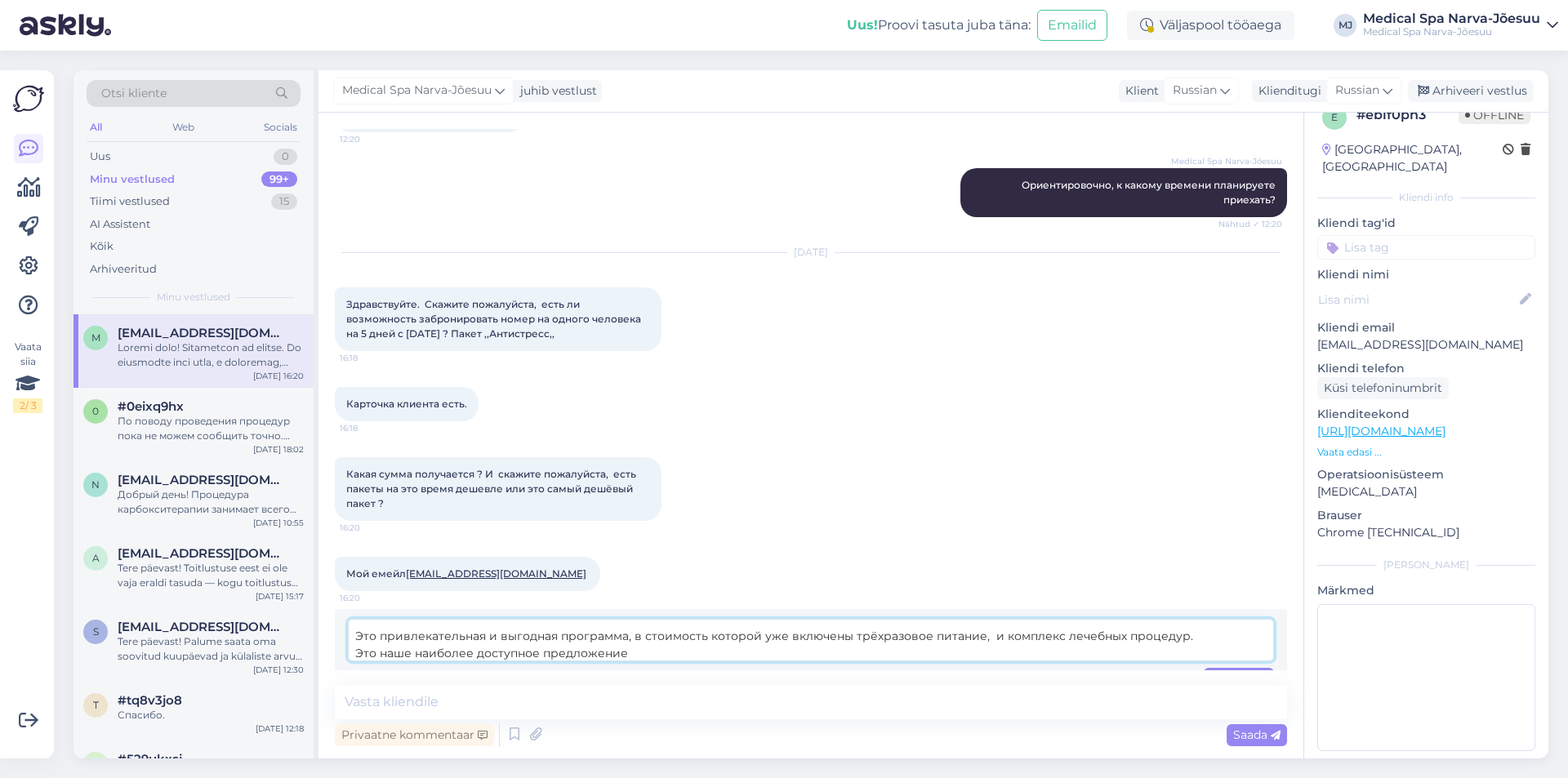
paste textarea "Ежедневный полезный смузи"
click at [985, 619] on textarea at bounding box center [811, 640] width 926 height 43
type textarea "Добрый день! Благодарим за письмо. На выбранные вами даты, к сожалению, свободн…"
click at [1234, 671] on span "Muuda" at bounding box center [1238, 678] width 57 height 15
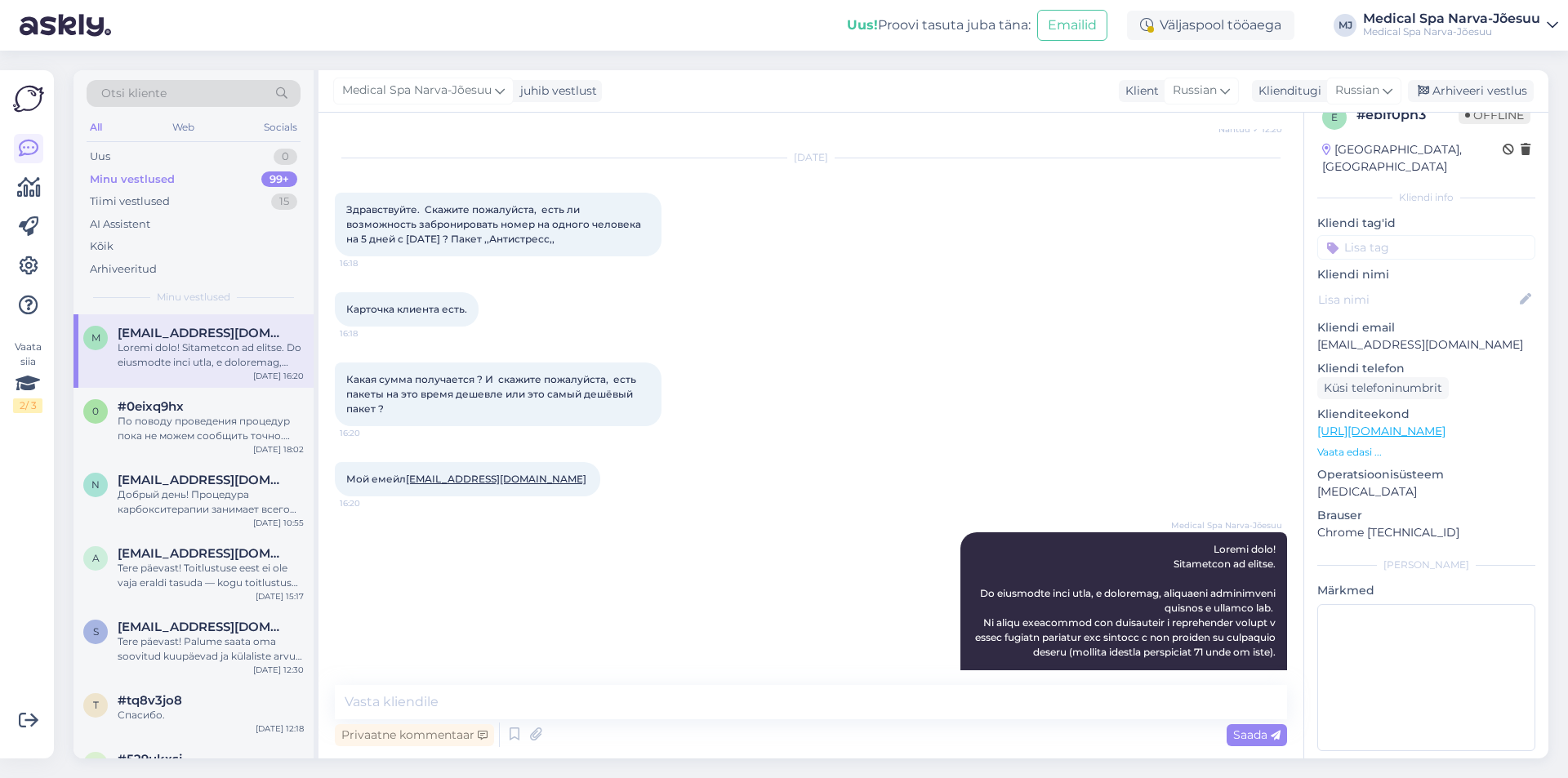
scroll to position [2070, 0]
